Goal: Find specific page/section: Find specific page/section

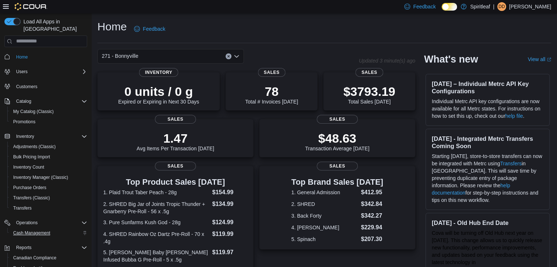
scroll to position [41, 0]
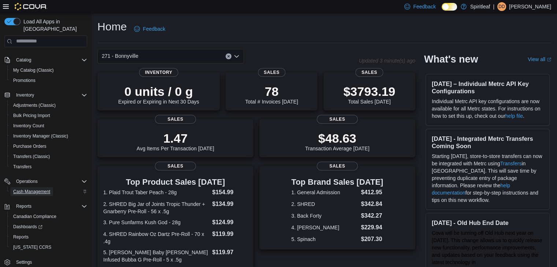
click at [36, 189] on span "Cash Management" at bounding box center [31, 192] width 37 height 6
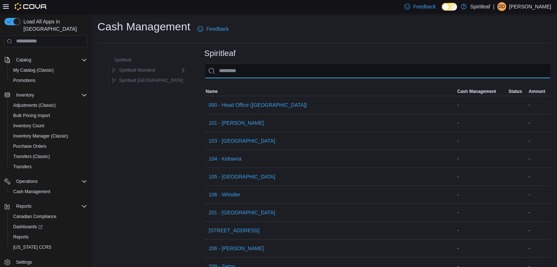
click at [214, 71] on input "This is a search bar. As you type, the results lower in the page will automatic…" at bounding box center [377, 71] width 347 height 15
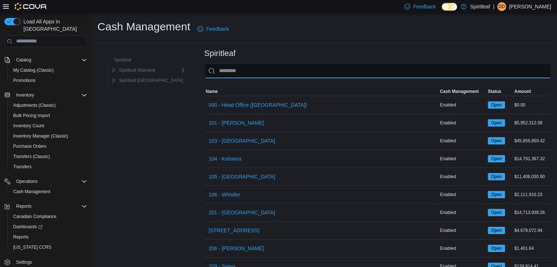
click at [214, 71] on input "This is a search bar. As you type, the results lower in the page will automatic…" at bounding box center [377, 71] width 347 height 15
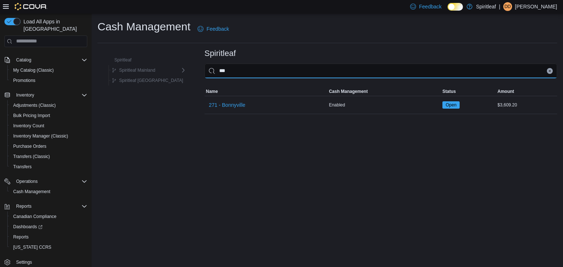
type input "***"
click at [548, 73] on button "Clear input" at bounding box center [550, 71] width 6 height 6
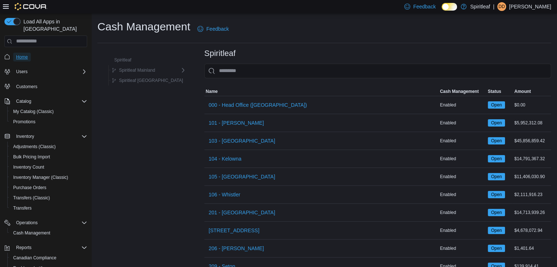
click at [23, 54] on span "Home" at bounding box center [22, 57] width 12 height 6
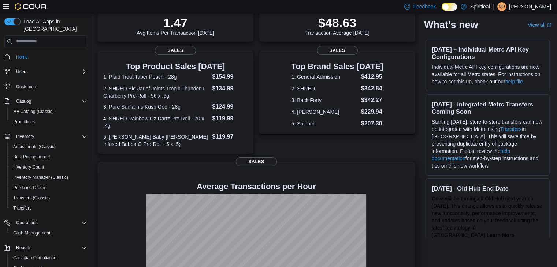
scroll to position [166, 0]
